Goal: Information Seeking & Learning: Compare options

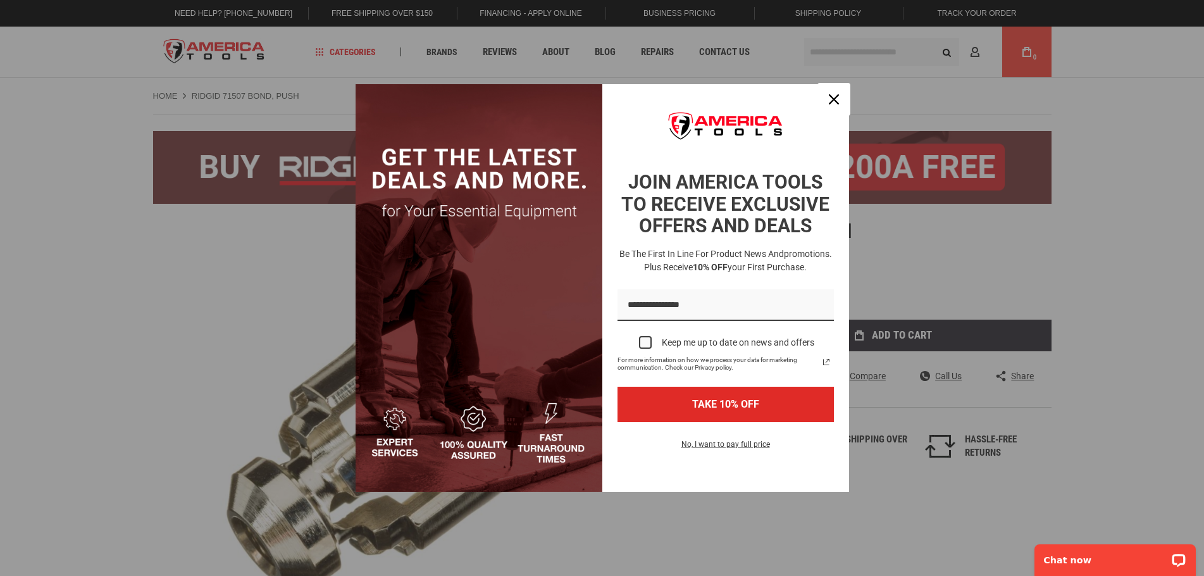
drag, startPoint x: 834, startPoint y: 94, endPoint x: 688, endPoint y: 123, distance: 149.0
click at [834, 94] on icon "close icon" at bounding box center [834, 99] width 10 height 10
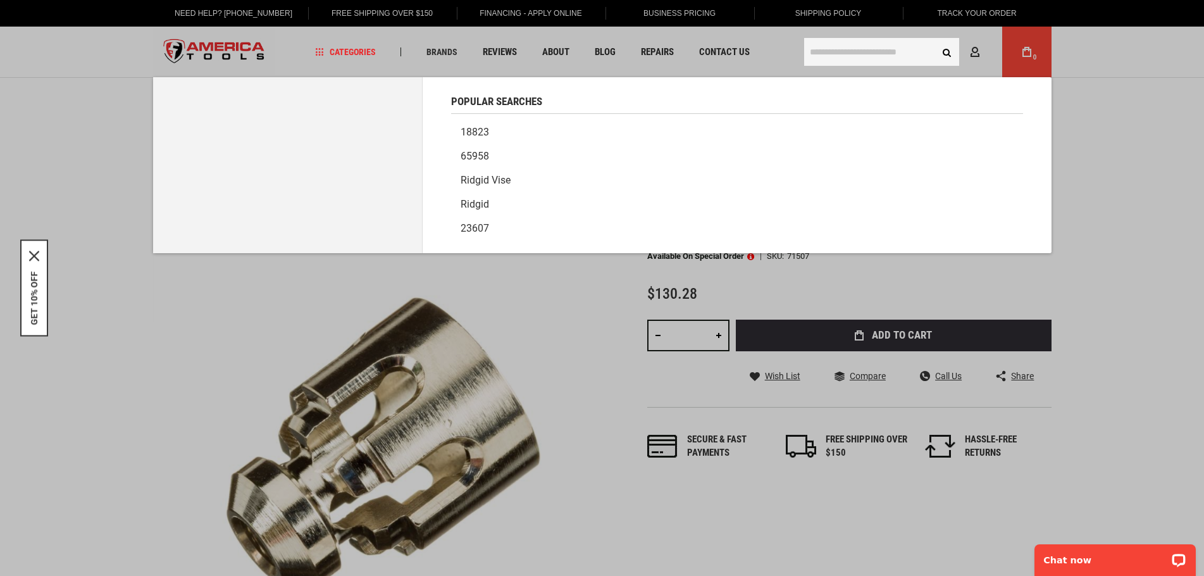
click at [855, 55] on input "text" at bounding box center [881, 52] width 155 height 28
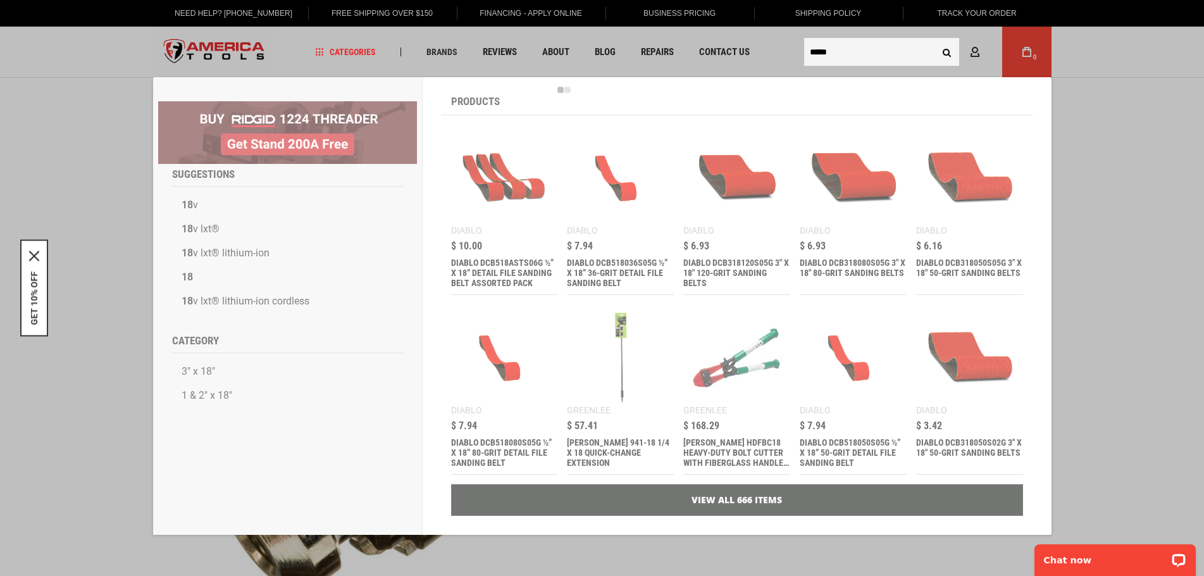
type input "*****"
click at [935, 40] on button "Search" at bounding box center [947, 52] width 24 height 24
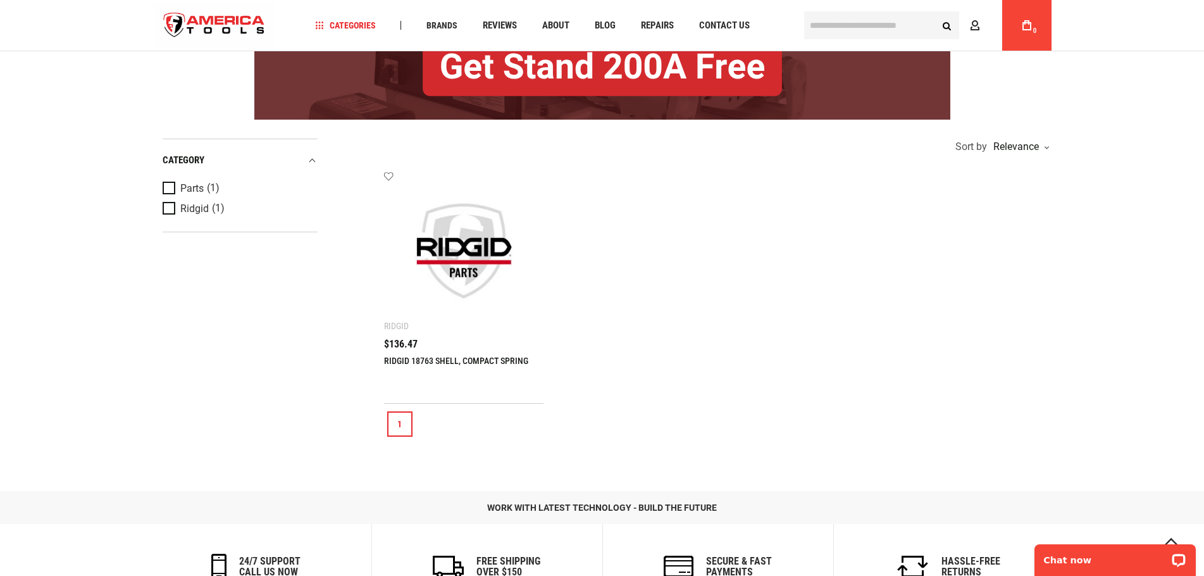
click at [473, 254] on img at bounding box center [464, 250] width 135 height 135
click at [449, 361] on link "RIDGID 18763 SHELL, COMPACT SPRING" at bounding box center [456, 360] width 144 height 10
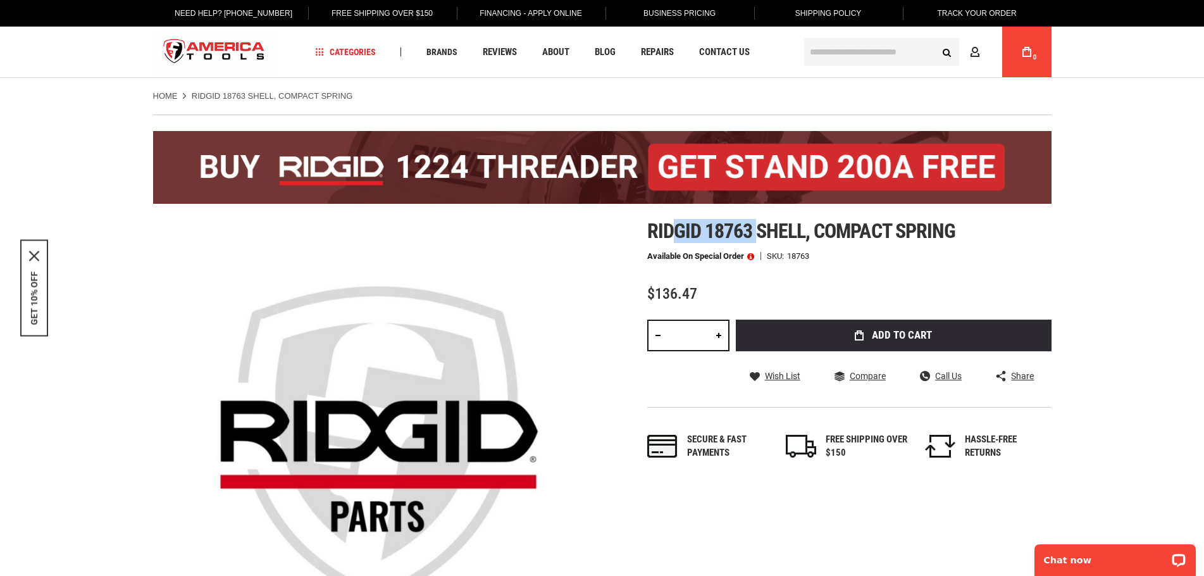
drag, startPoint x: 755, startPoint y: 234, endPoint x: 676, endPoint y: 236, distance: 79.1
click at [674, 236] on span "Ridgid 18763 shell, compact spring" at bounding box center [801, 231] width 308 height 24
drag, startPoint x: 971, startPoint y: 233, endPoint x: 646, endPoint y: 237, distance: 324.5
click at [647, 237] on h1 "Ridgid 18763 shell, compact spring" at bounding box center [849, 230] width 404 height 23
copy span "Ridgid 18763 shell, compact spring"
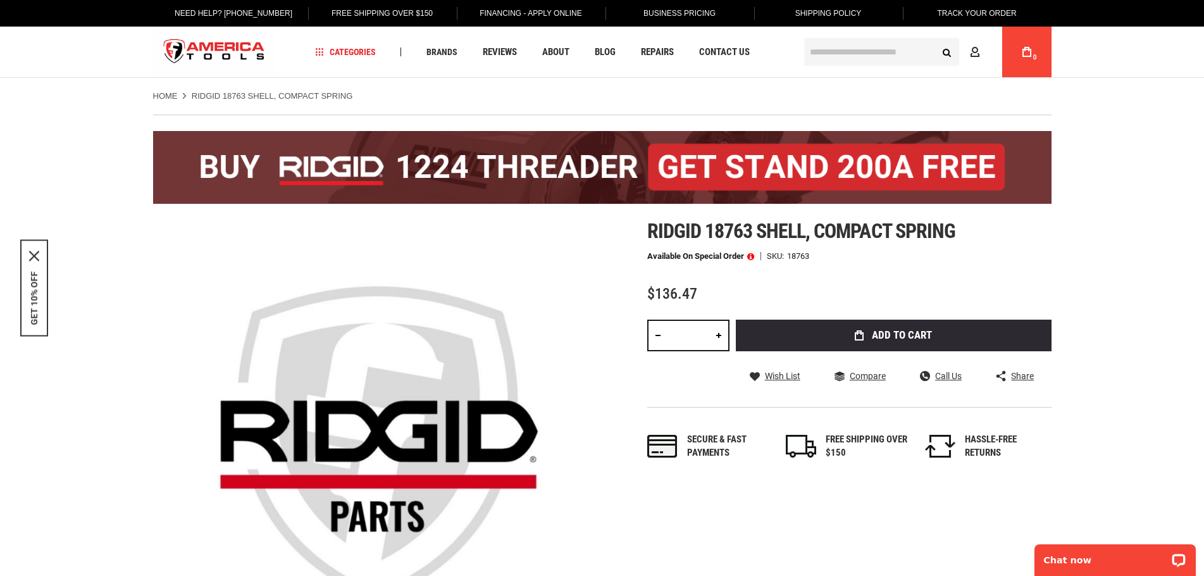
drag, startPoint x: 1147, startPoint y: 183, endPoint x: 1137, endPoint y: 184, distance: 10.1
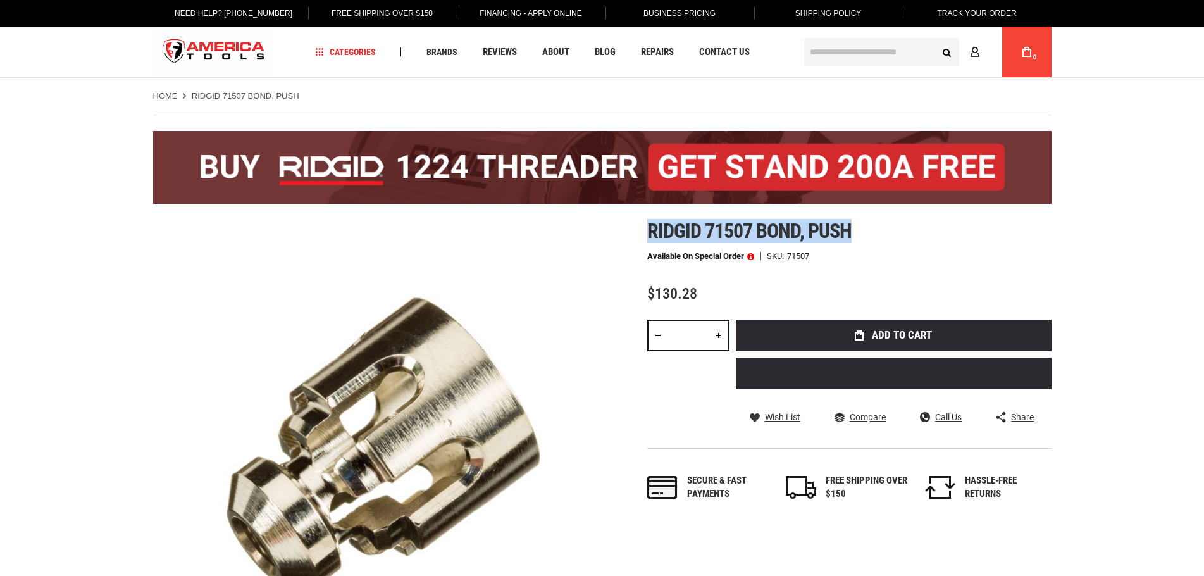
drag, startPoint x: 803, startPoint y: 233, endPoint x: 643, endPoint y: 233, distance: 160.7
click at [643, 233] on div "Skip to the end of the images gallery Skip to the beginning of the images galle…" at bounding box center [602, 443] width 898 height 449
copy span "Ridgid 71507 bond, push"
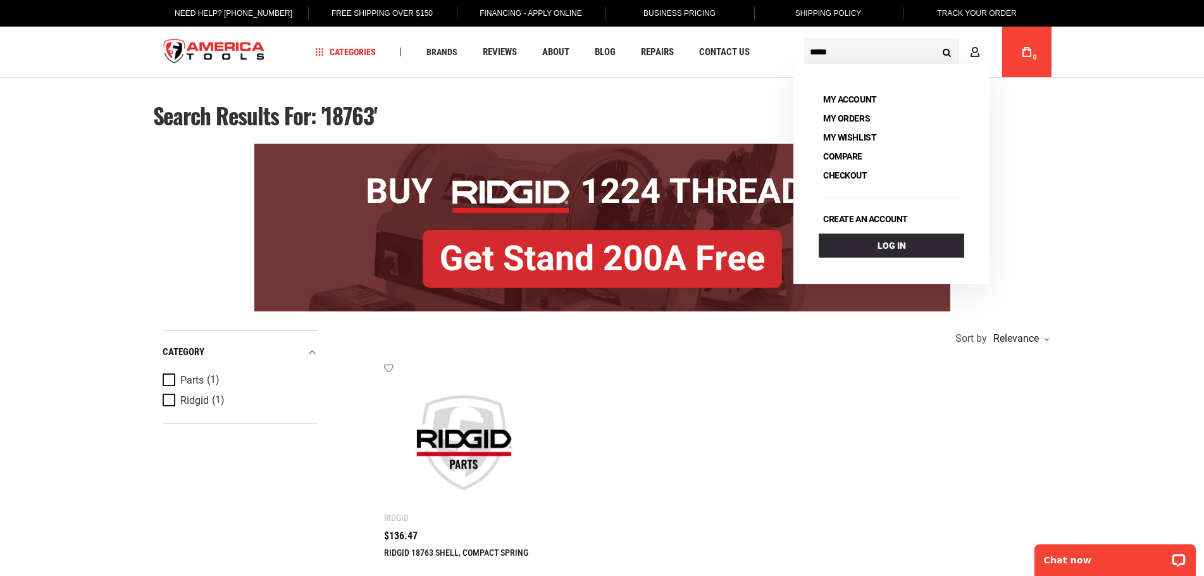
type input "*****"
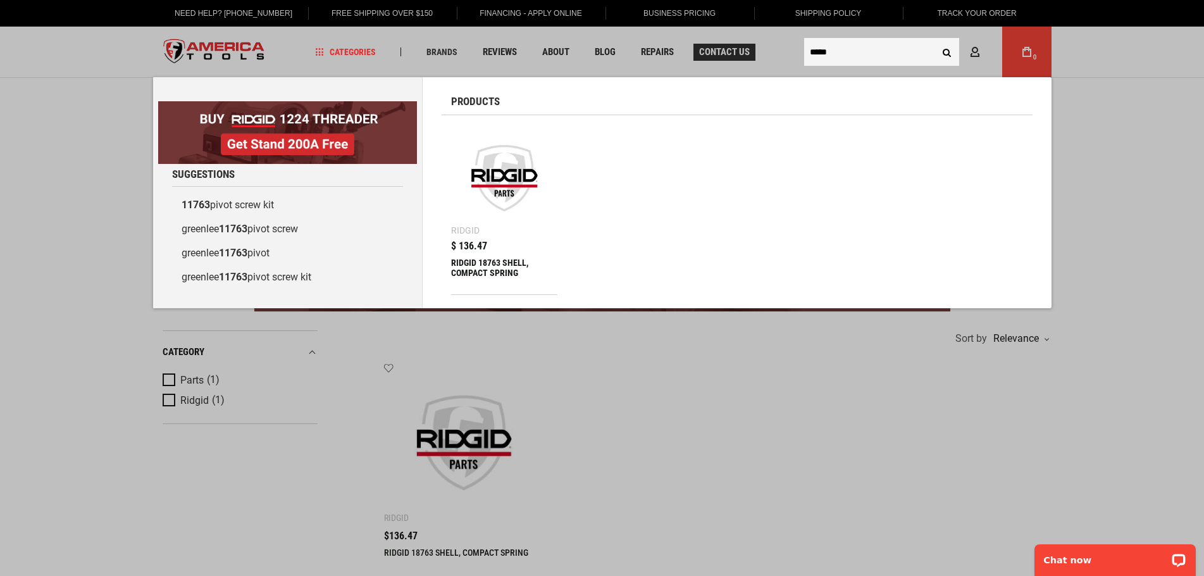
drag, startPoint x: 865, startPoint y: 54, endPoint x: 737, endPoint y: 59, distance: 128.5
click at [737, 59] on body "The store will not work correctly in the case when cookies are disabled. Langua…" at bounding box center [602, 547] width 1204 height 1094
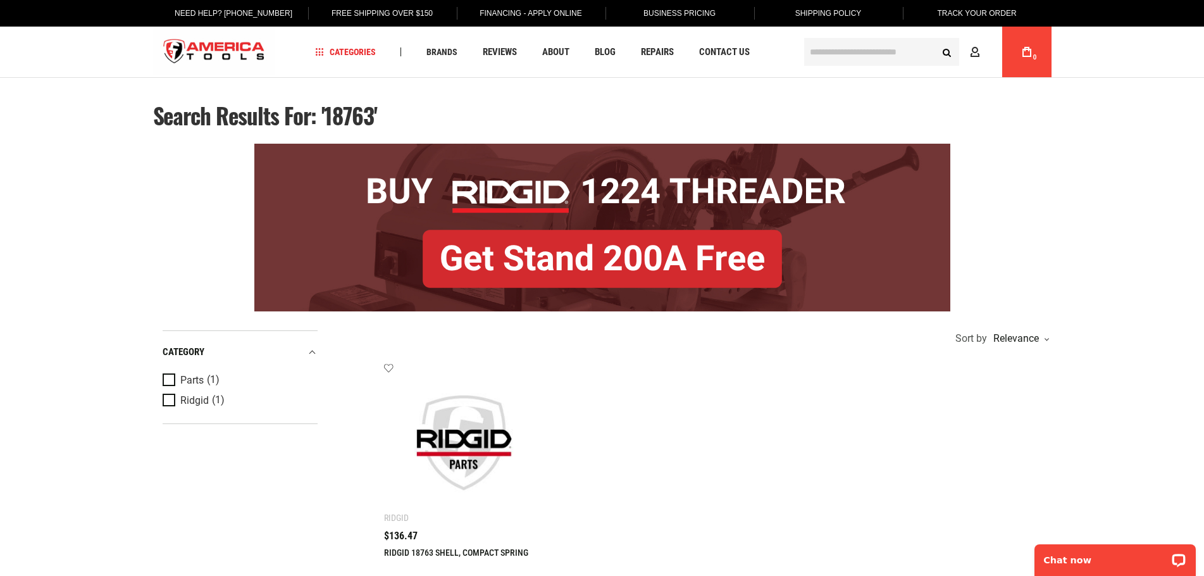
click at [856, 48] on input "text" at bounding box center [881, 52] width 155 height 28
type input "*****"
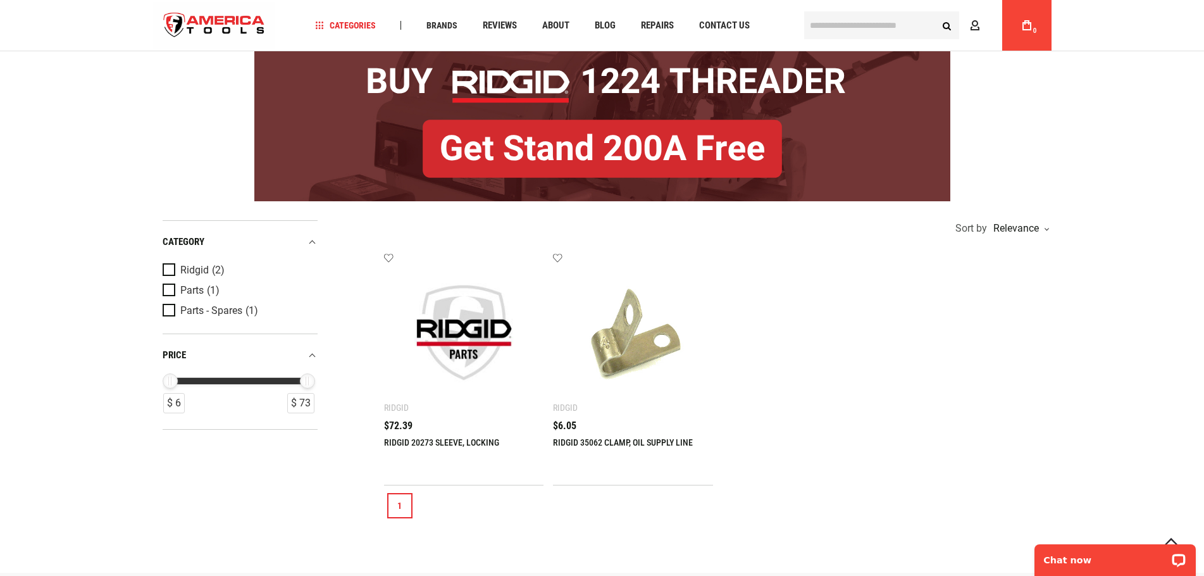
scroll to position [127, 0]
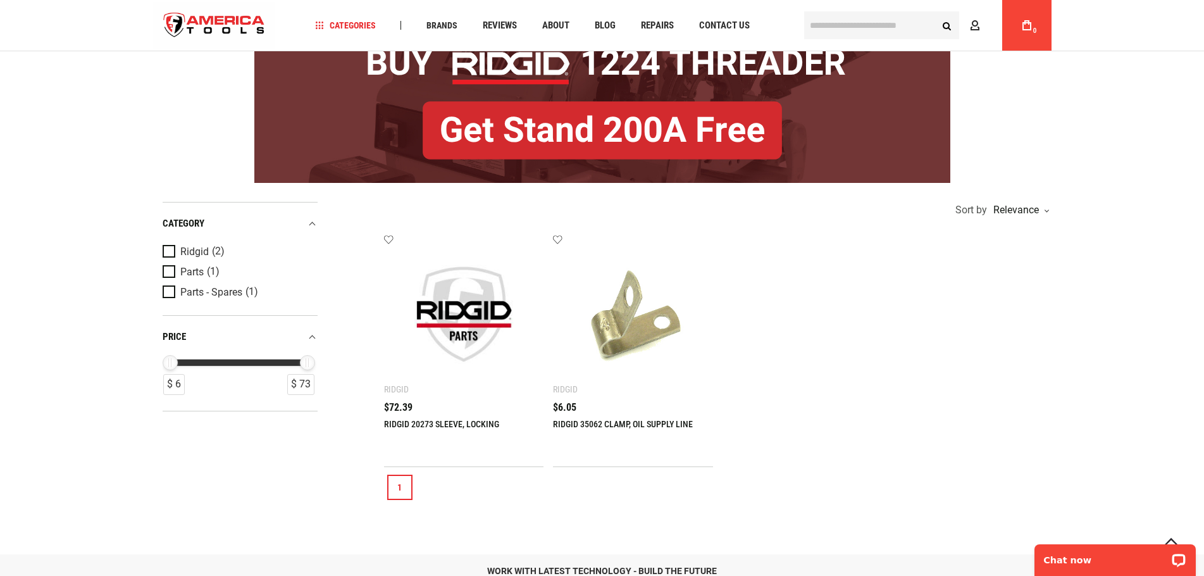
click at [471, 325] on img at bounding box center [464, 314] width 135 height 135
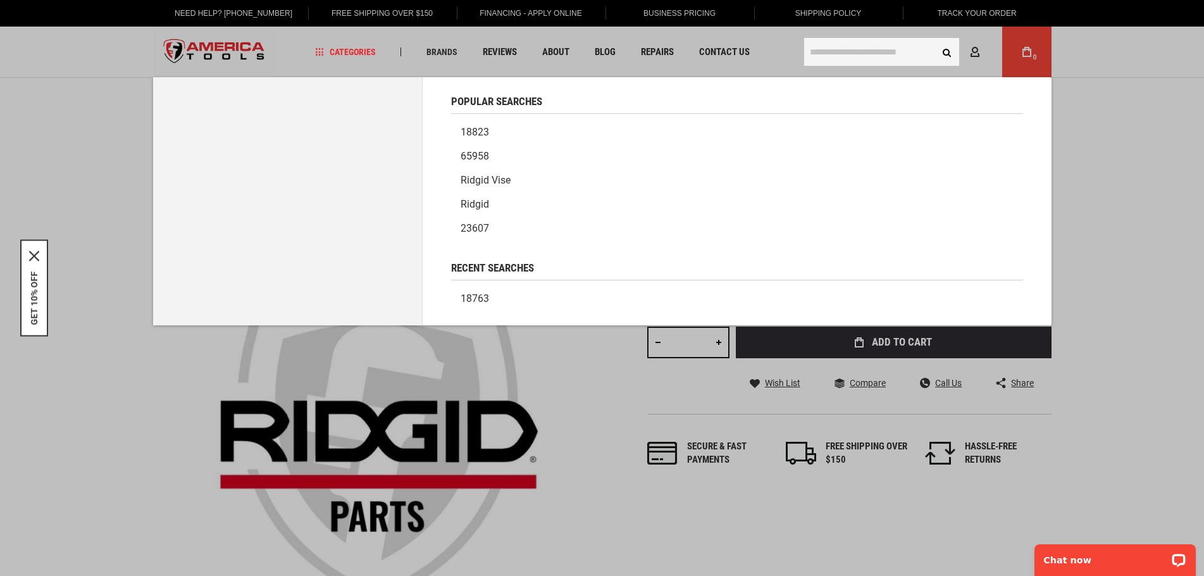
click at [870, 52] on input "text" at bounding box center [881, 52] width 155 height 28
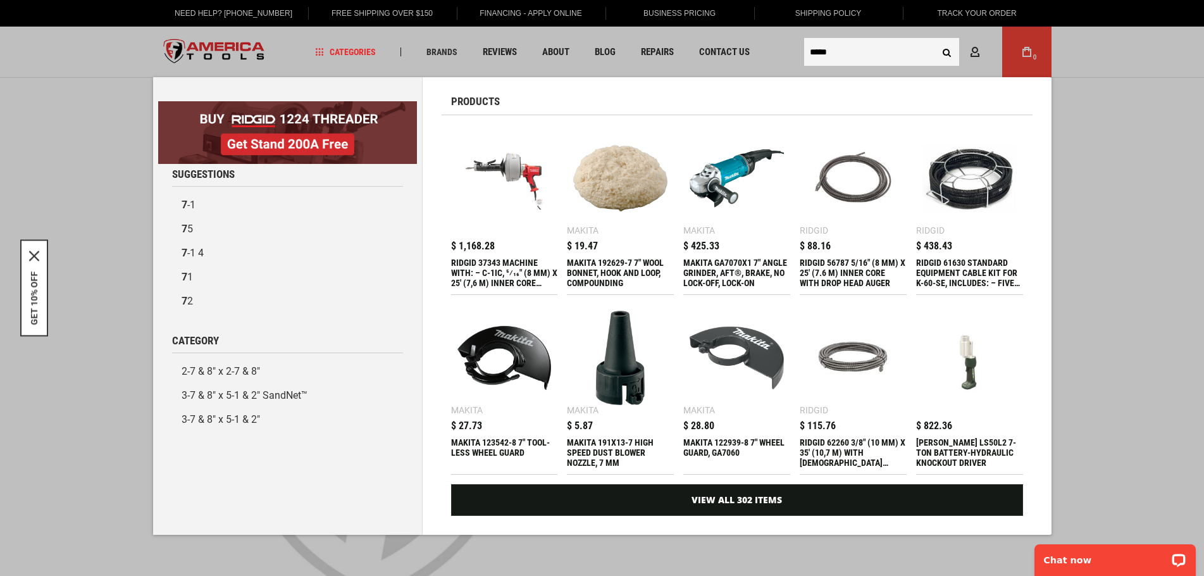
type input "*****"
click at [935, 40] on button "Search" at bounding box center [947, 52] width 24 height 24
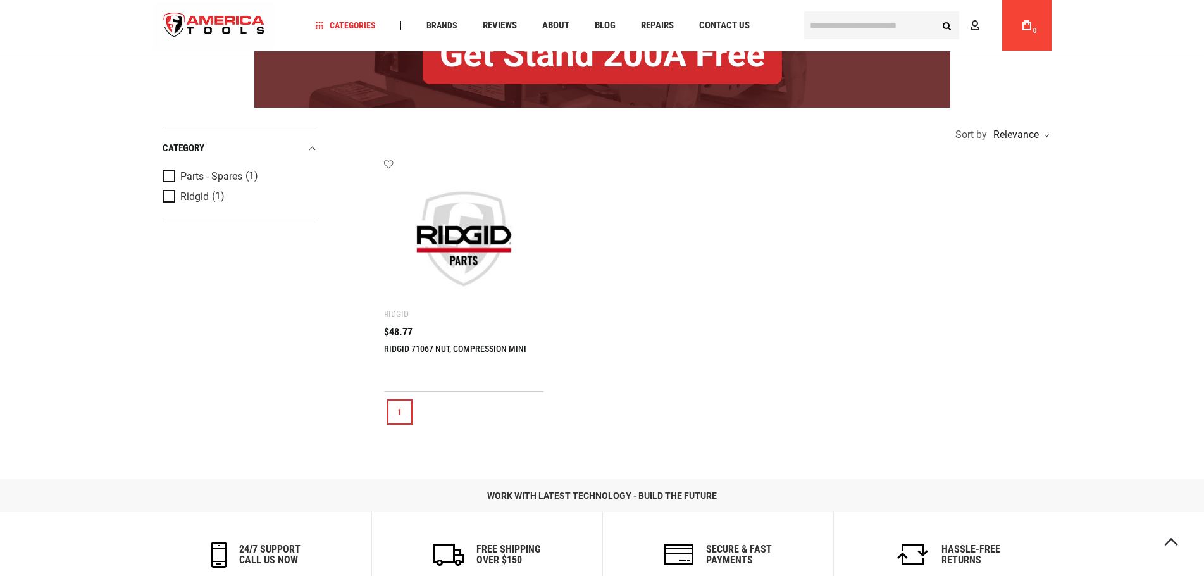
scroll to position [316, 0]
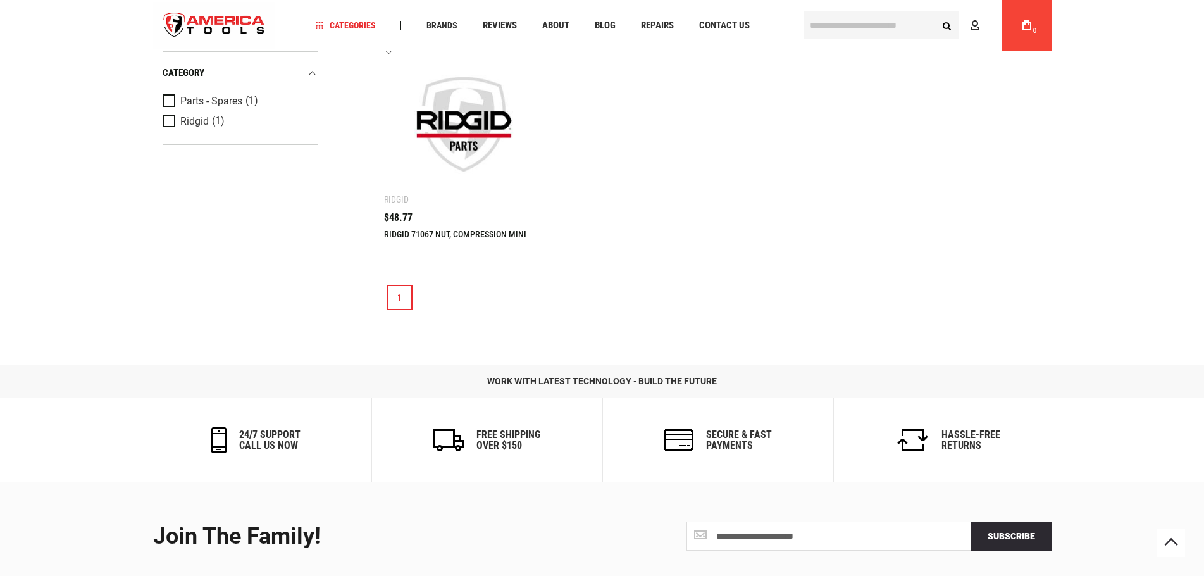
click at [456, 147] on img at bounding box center [464, 124] width 135 height 135
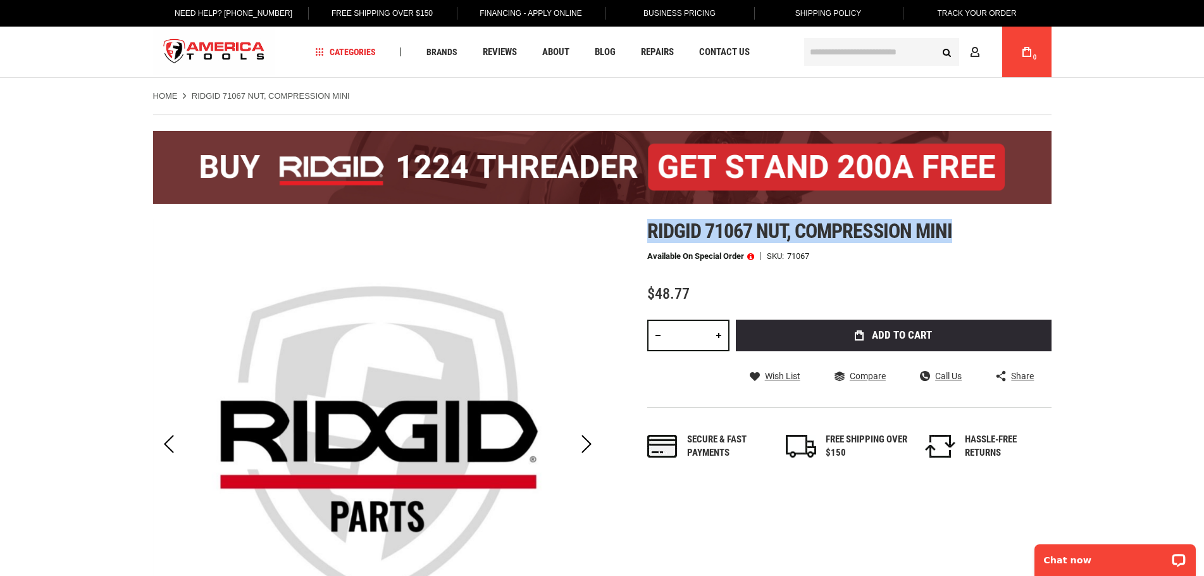
drag, startPoint x: 646, startPoint y: 230, endPoint x: 980, endPoint y: 236, distance: 334.0
click at [980, 236] on div "Skip to the end of the images gallery Skip to the beginning of the images galle…" at bounding box center [602, 469] width 898 height 500
copy span "Ridgid 71067 nut, compression mini"
click at [840, 57] on input "text" at bounding box center [881, 52] width 155 height 28
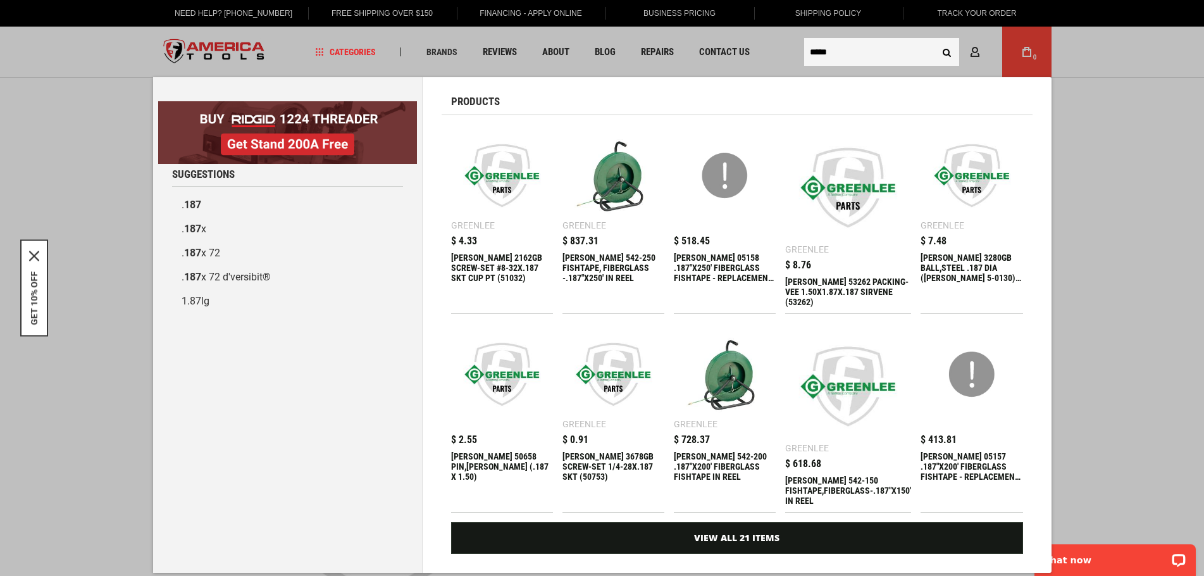
type input "*****"
click at [935, 40] on button "Search" at bounding box center [947, 52] width 24 height 24
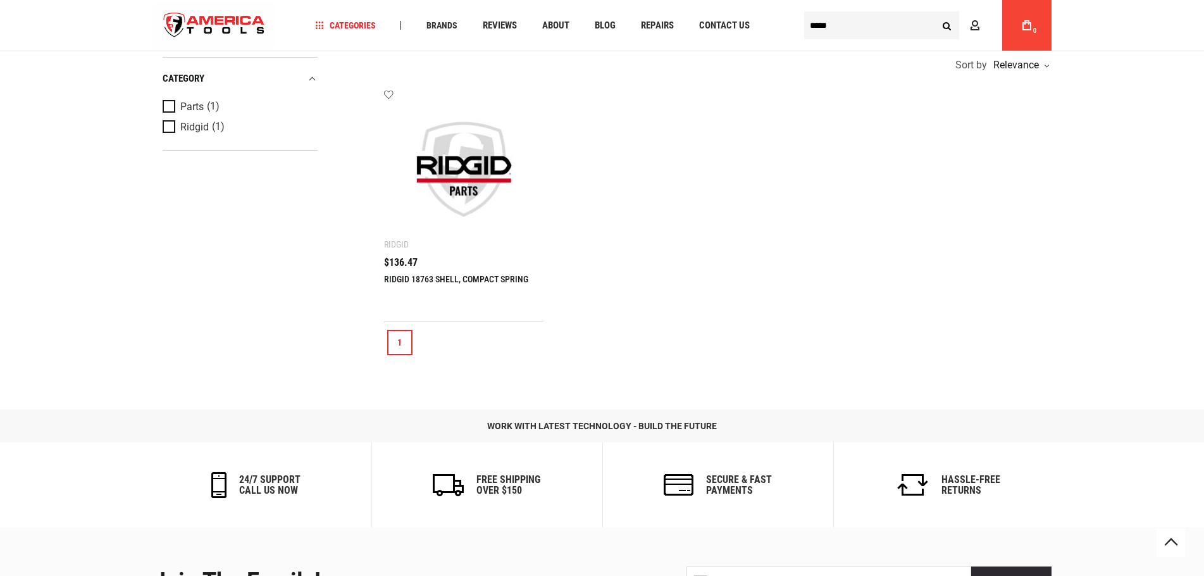
scroll to position [316, 0]
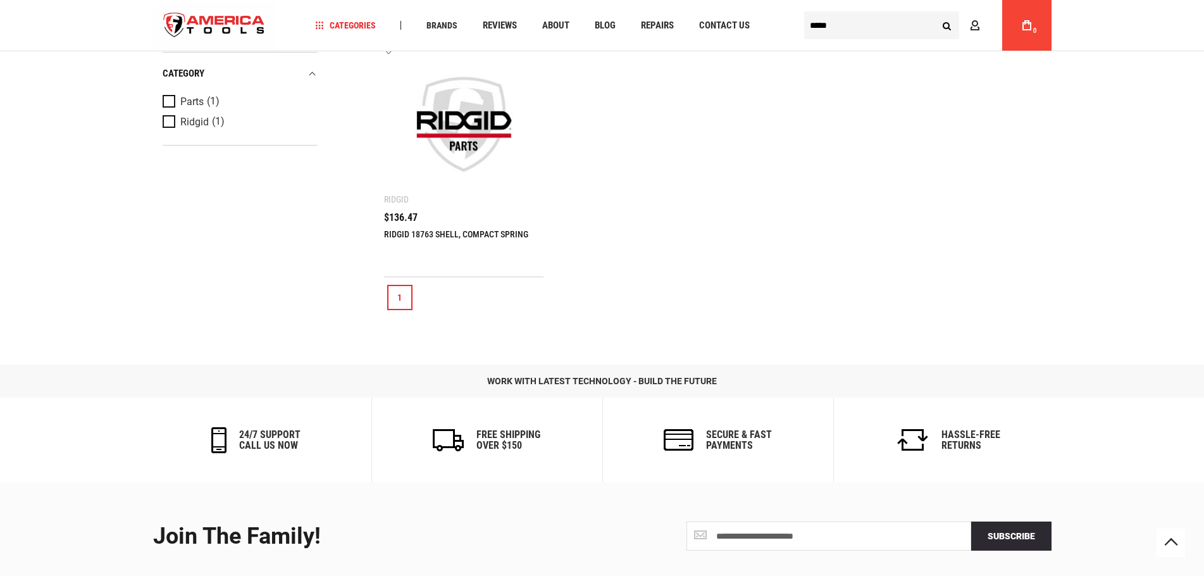
click at [433, 232] on link "RIDGID 18763 SHELL, COMPACT SPRING" at bounding box center [456, 234] width 144 height 10
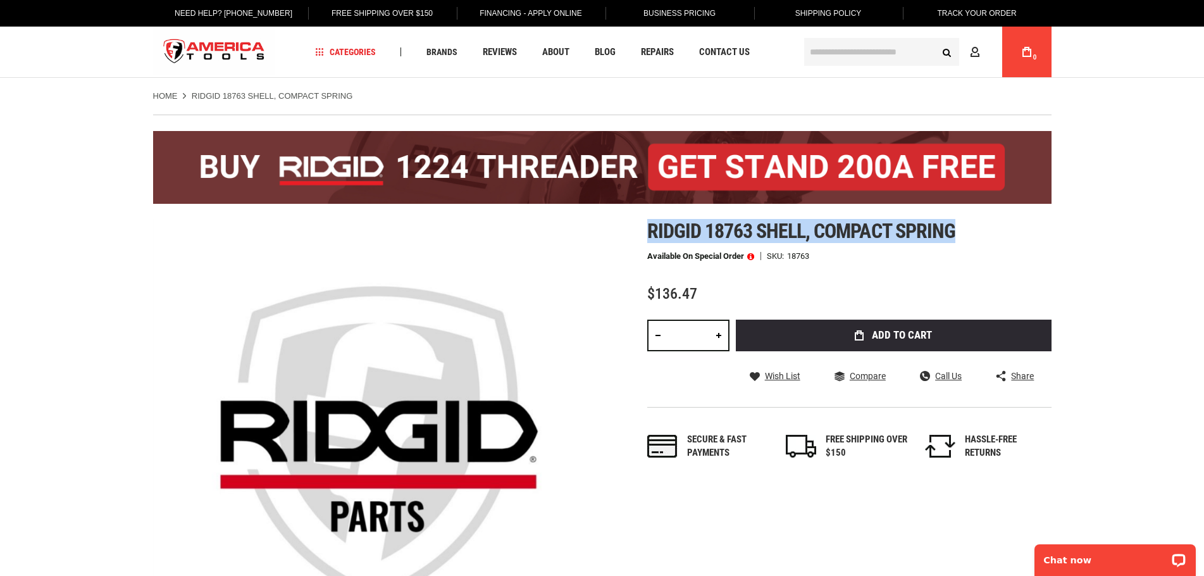
drag, startPoint x: 968, startPoint y: 225, endPoint x: 648, endPoint y: 230, distance: 320.1
click at [648, 230] on h1 "Ridgid 18763 shell, compact spring" at bounding box center [849, 230] width 404 height 23
copy span "Ridgid 18763 shell, compact spring"
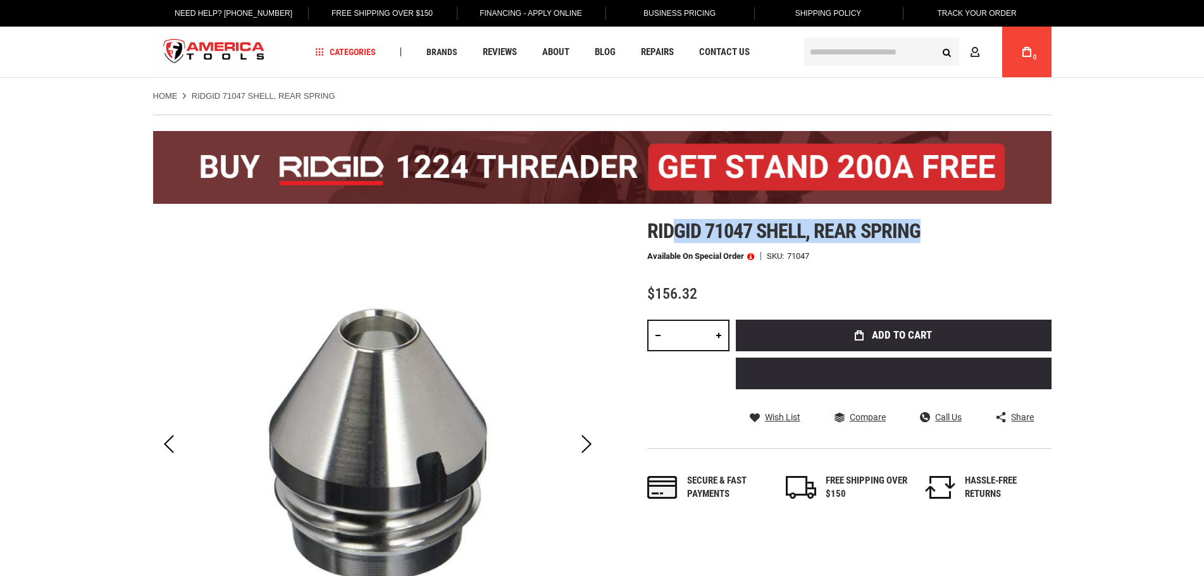
click at [667, 225] on h1 "Ridgid 71047 shell, rear spring" at bounding box center [849, 230] width 404 height 23
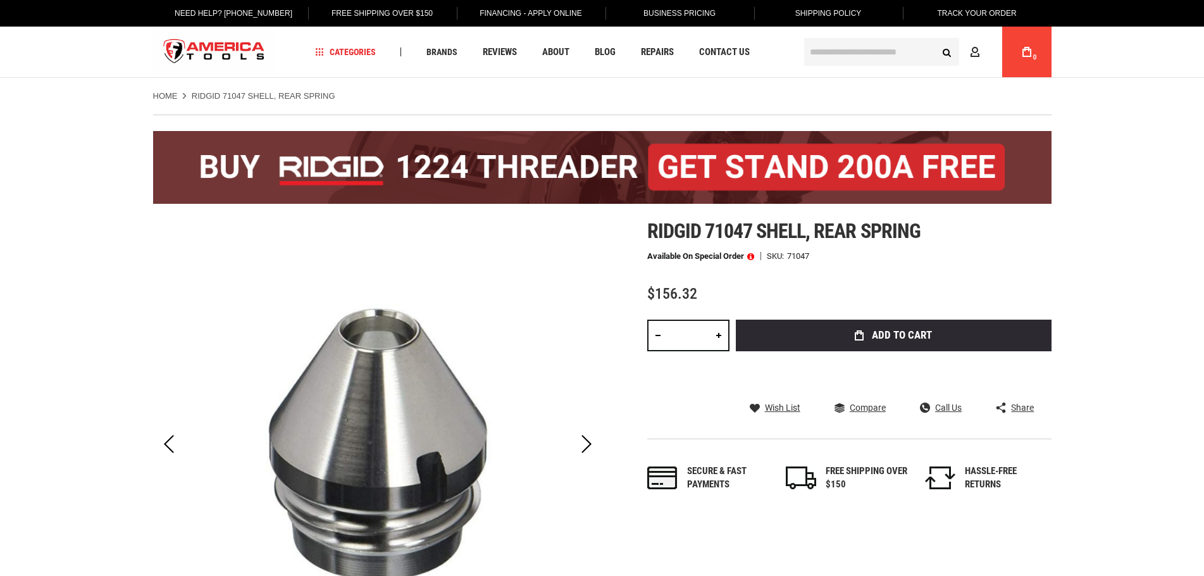
click at [658, 226] on span "Ridgid 71047 shell, rear spring" at bounding box center [783, 231] width 273 height 24
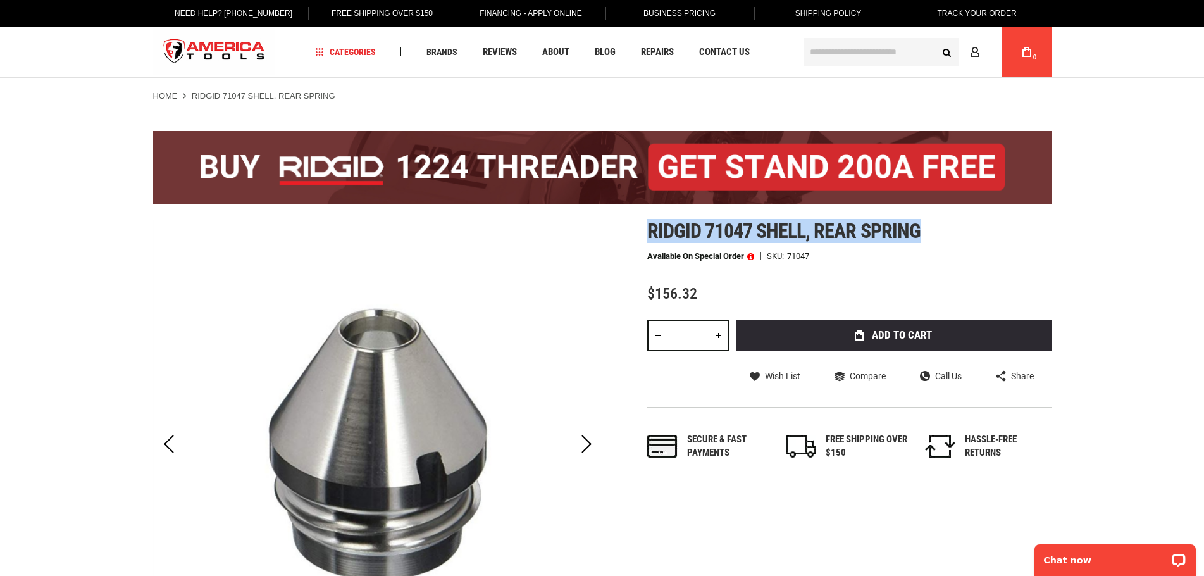
drag, startPoint x: 649, startPoint y: 226, endPoint x: 919, endPoint y: 233, distance: 270.2
click at [919, 233] on span "Ridgid 71047 shell, rear spring" at bounding box center [783, 231] width 273 height 24
copy span "Ridgid 71047 shell, rear spring"
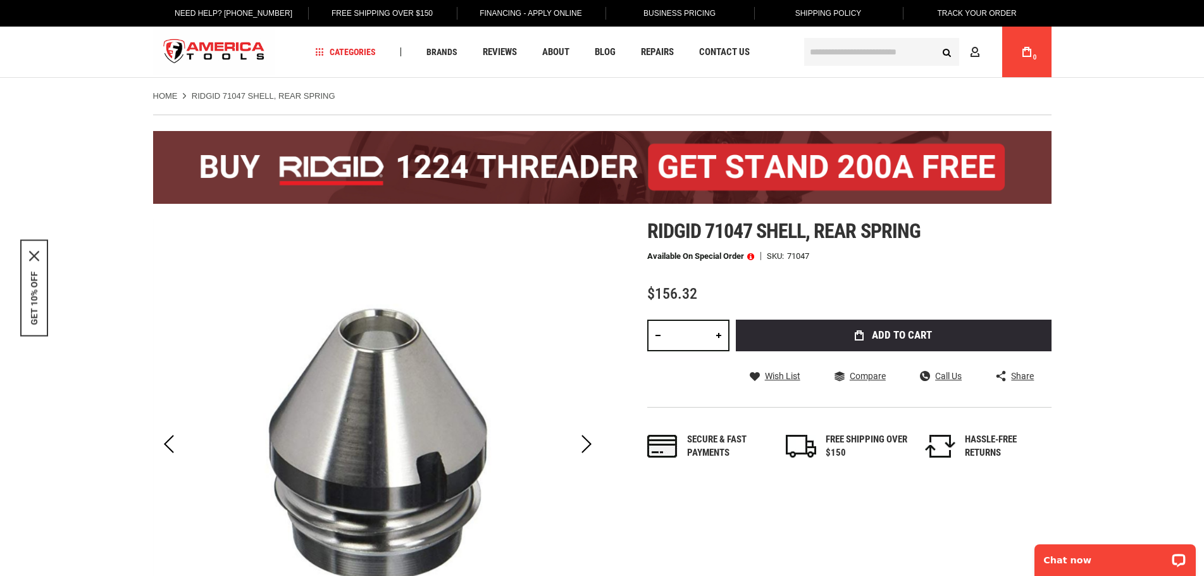
click at [822, 51] on input "text" at bounding box center [881, 52] width 155 height 28
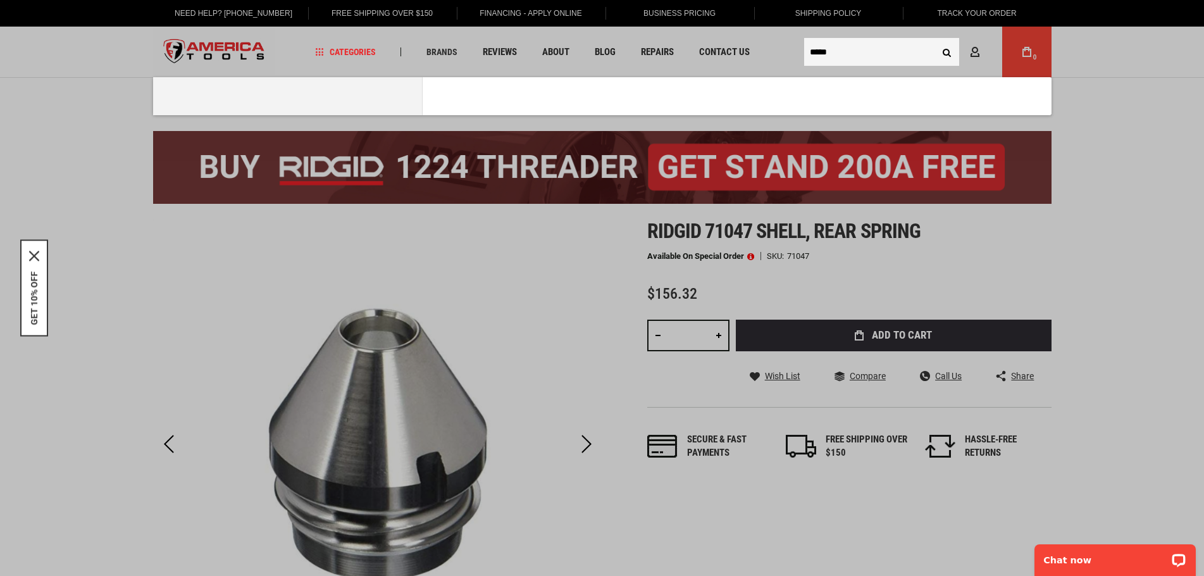
type input "*****"
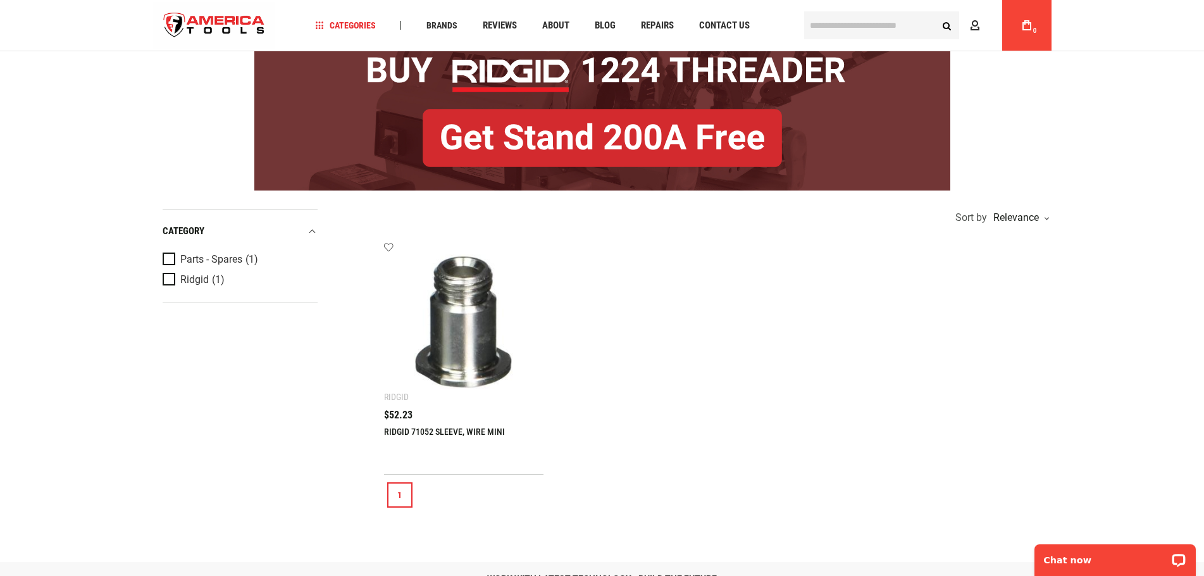
scroll to position [127, 0]
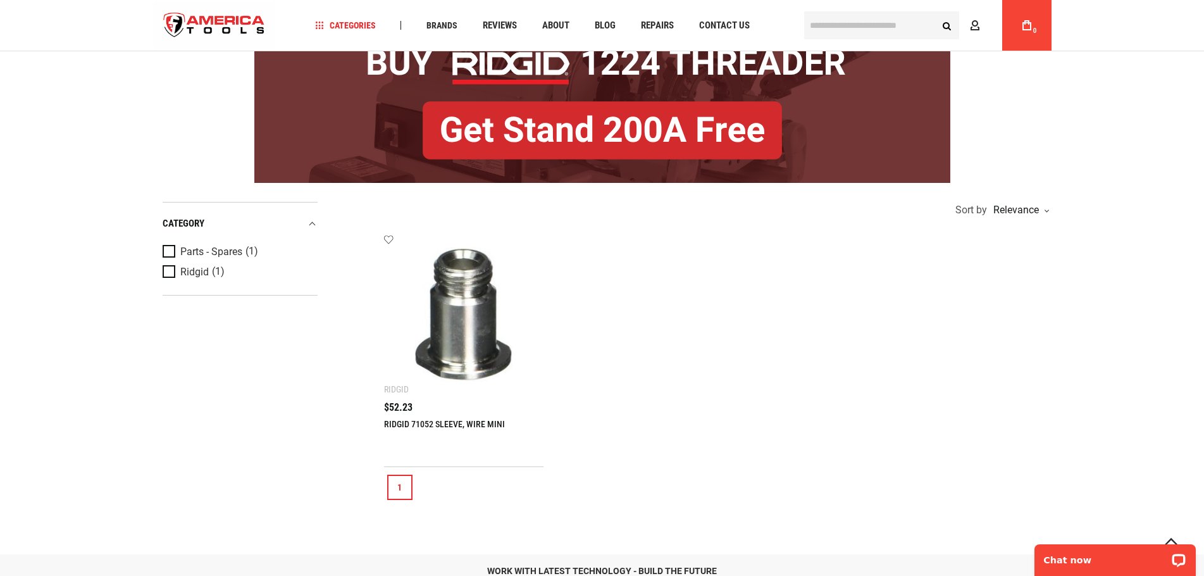
click at [884, 12] on input "text" at bounding box center [881, 25] width 155 height 28
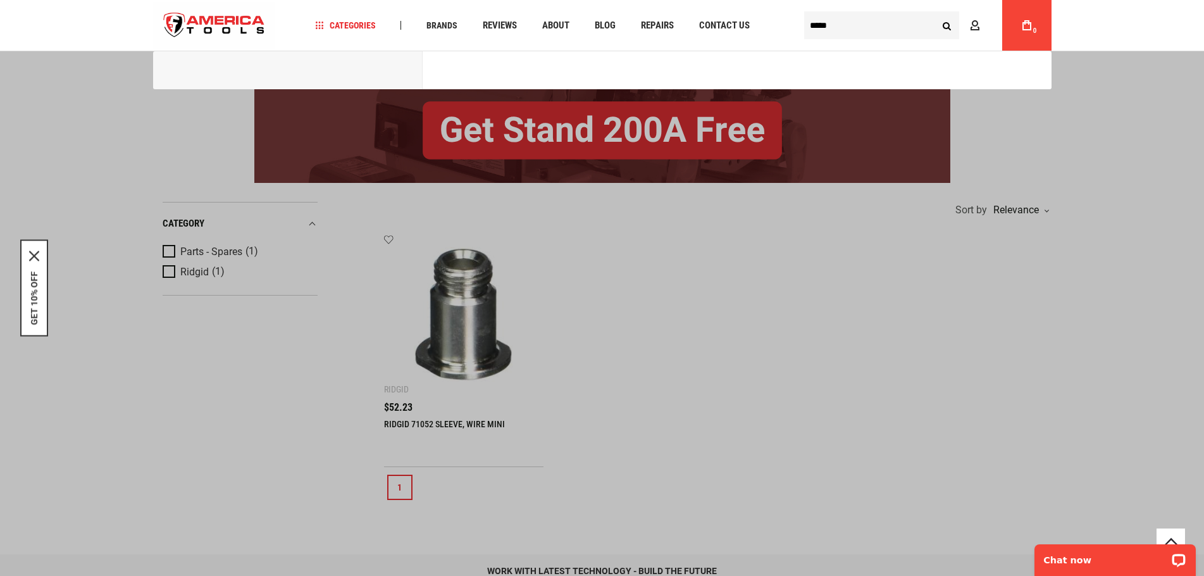
type input "*****"
click at [935, 13] on button "Search" at bounding box center [947, 25] width 24 height 24
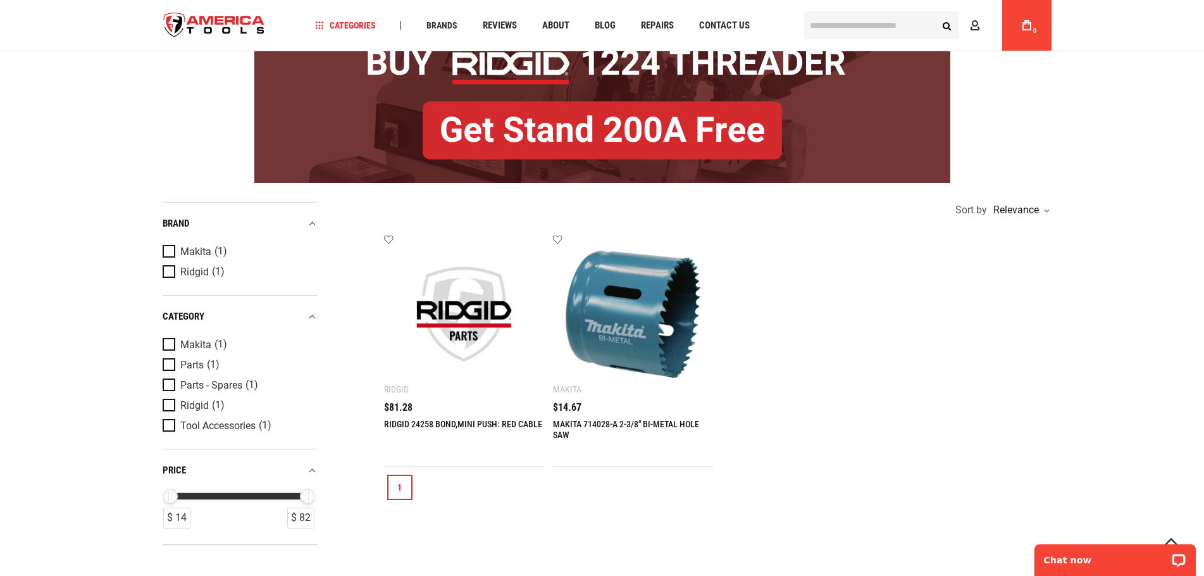
click at [458, 303] on img at bounding box center [464, 314] width 135 height 135
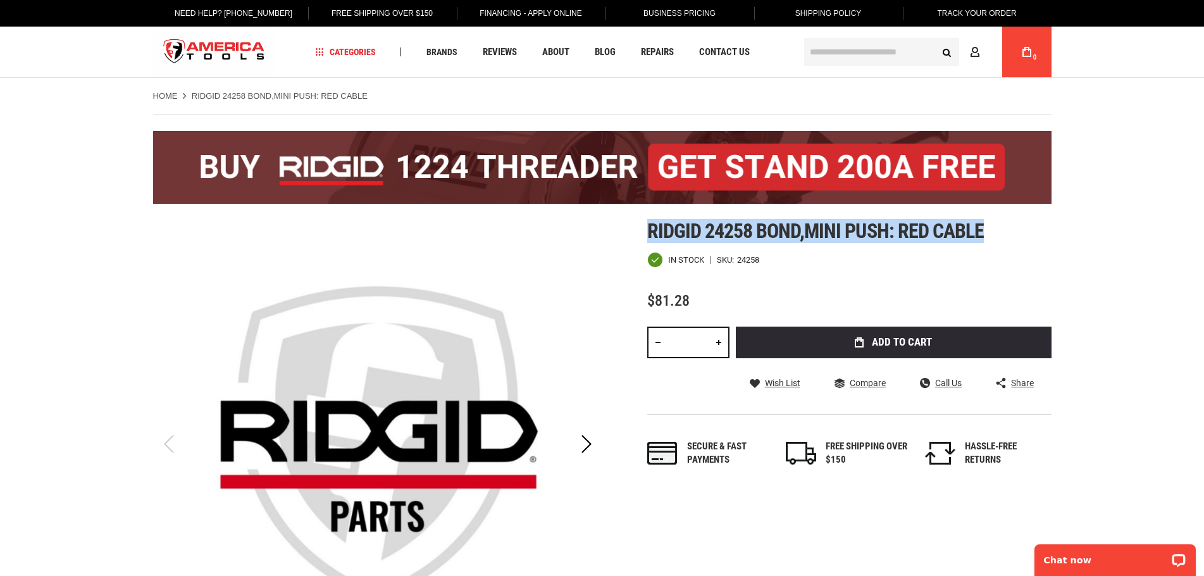
drag, startPoint x: 882, startPoint y: 235, endPoint x: 638, endPoint y: 237, distance: 243.5
click at [638, 237] on div "Skip to the end of the images gallery Skip to the beginning of the images galle…" at bounding box center [602, 469] width 898 height 500
copy span "Ridgid 24258 bond,mini push: red cable"
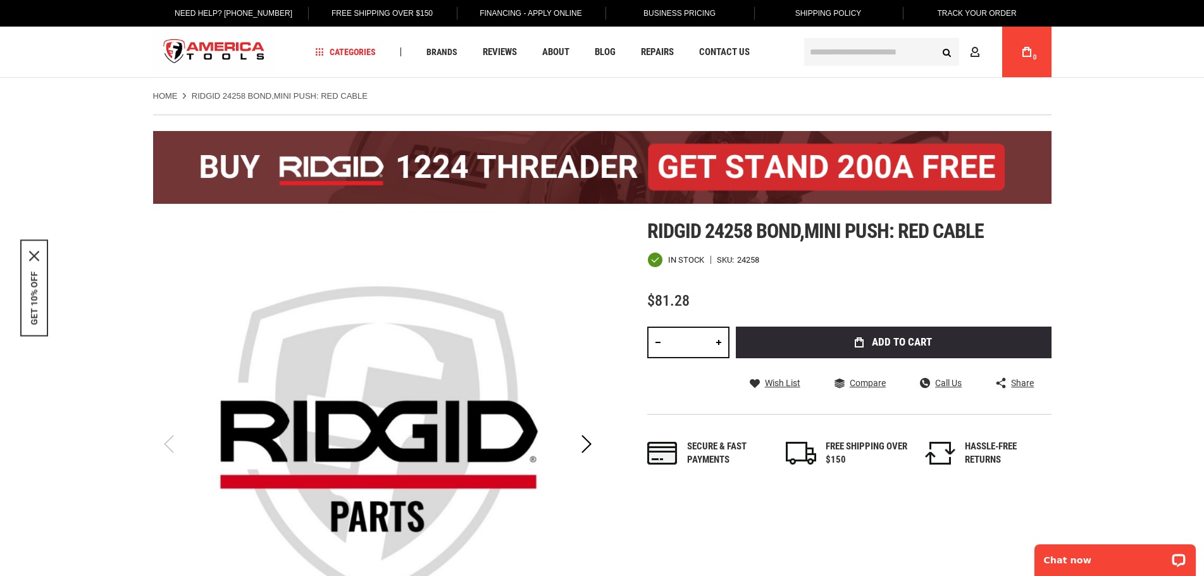
click at [842, 56] on input "text" at bounding box center [881, 52] width 155 height 28
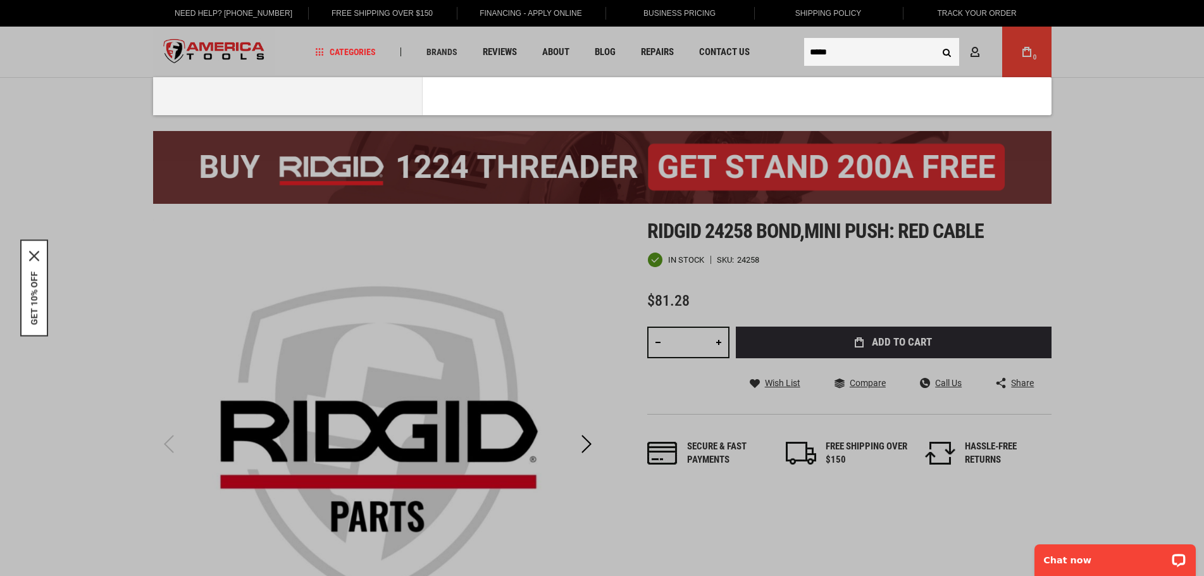
type input "*****"
click at [935, 40] on button "Search" at bounding box center [947, 52] width 24 height 24
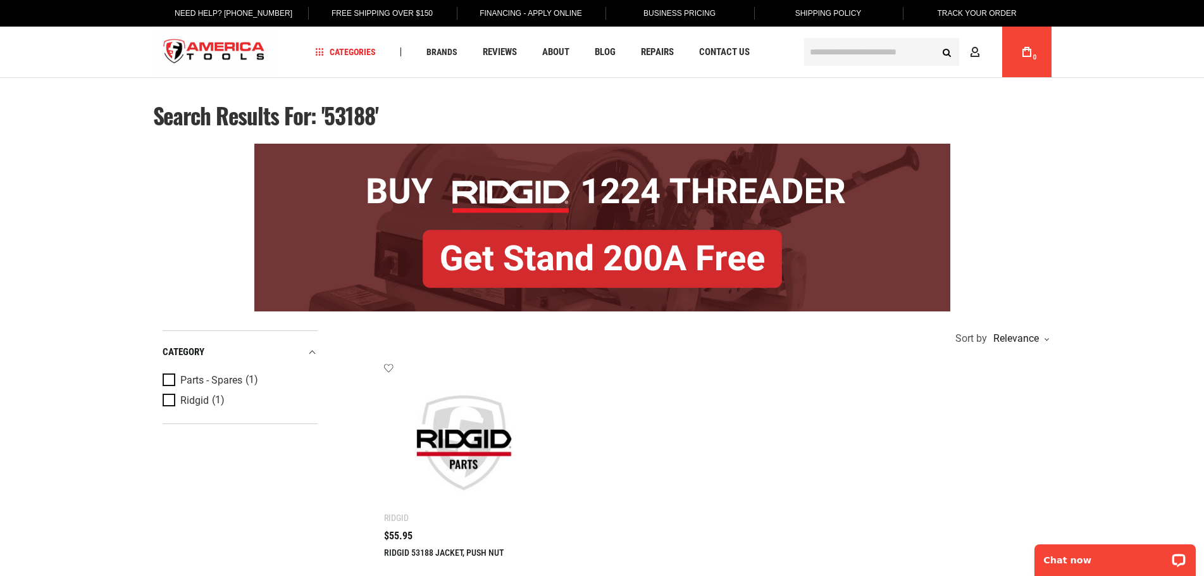
click at [483, 429] on img at bounding box center [464, 442] width 135 height 135
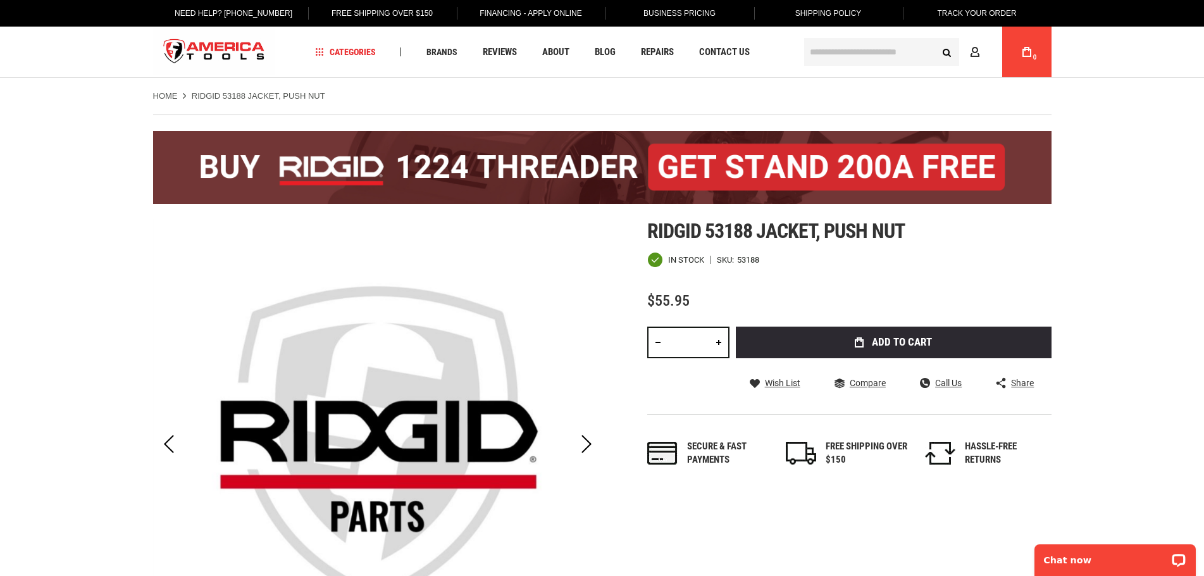
click at [898, 46] on input "text" at bounding box center [881, 52] width 155 height 28
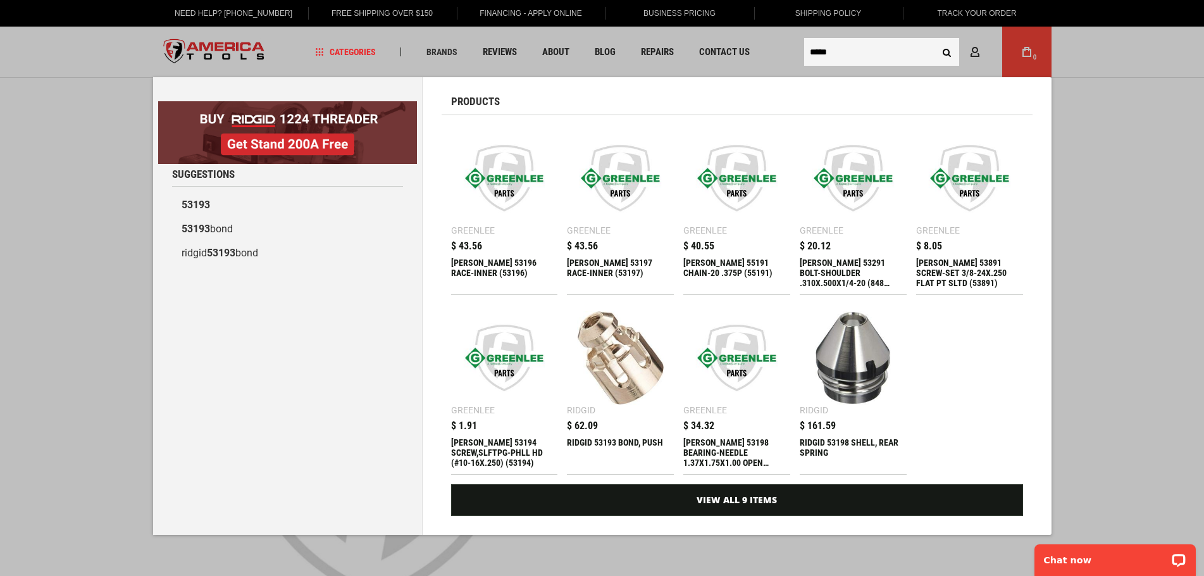
type input "*****"
click at [642, 386] on img at bounding box center [620, 358] width 94 height 94
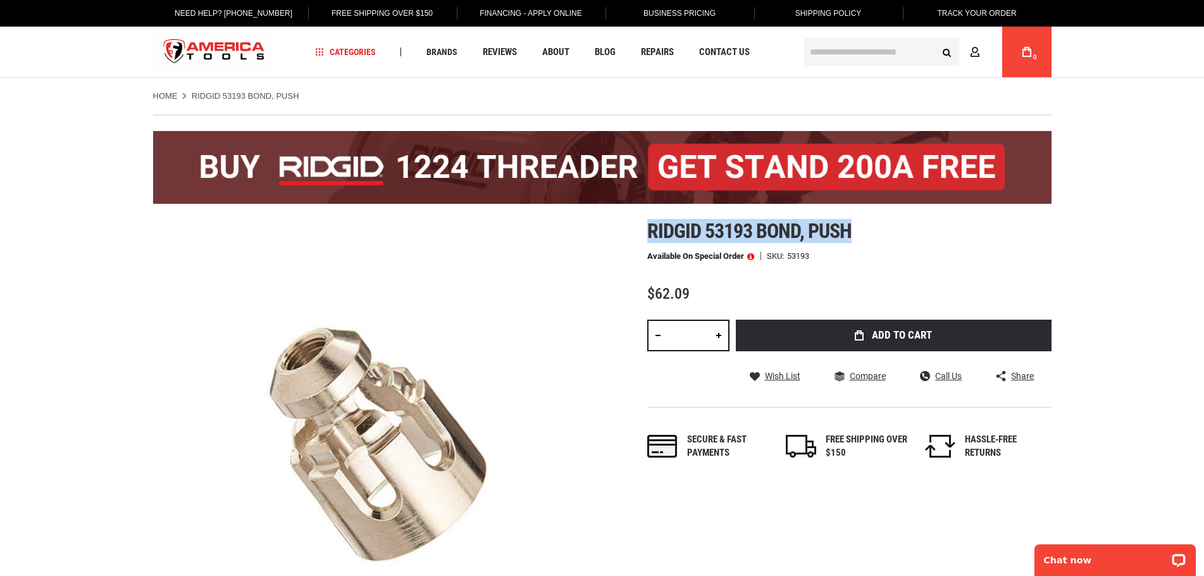
drag, startPoint x: 851, startPoint y: 226, endPoint x: 652, endPoint y: 228, distance: 199.9
click at [652, 228] on span "Ridgid 53193 bond, push" at bounding box center [749, 231] width 205 height 24
copy span "Ridgid 53193 bond, push"
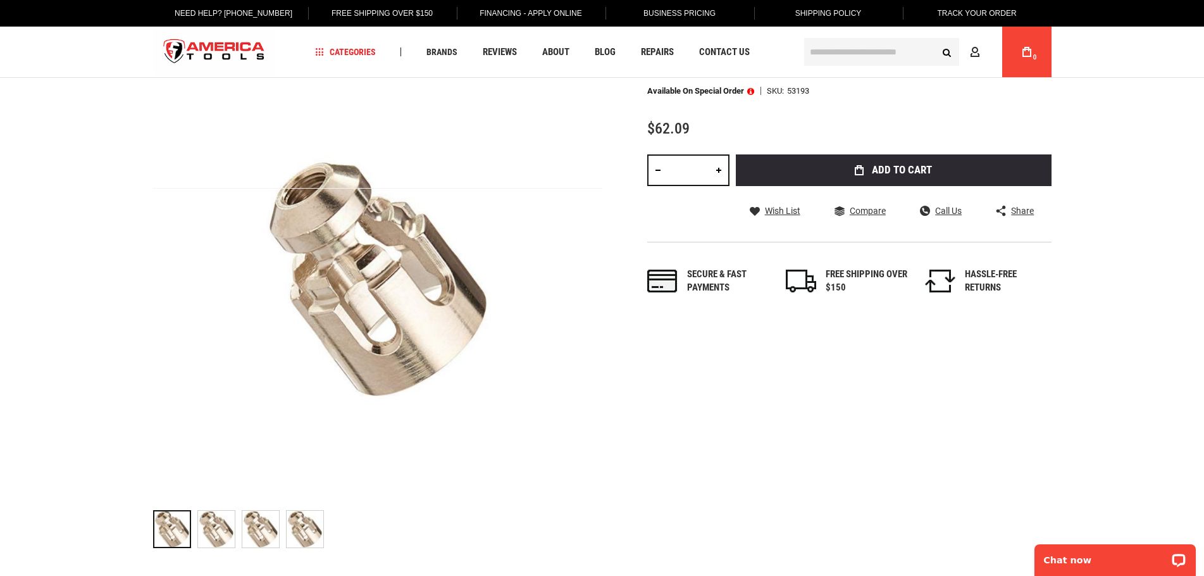
scroll to position [506, 0]
